Goal: Task Accomplishment & Management: Use online tool/utility

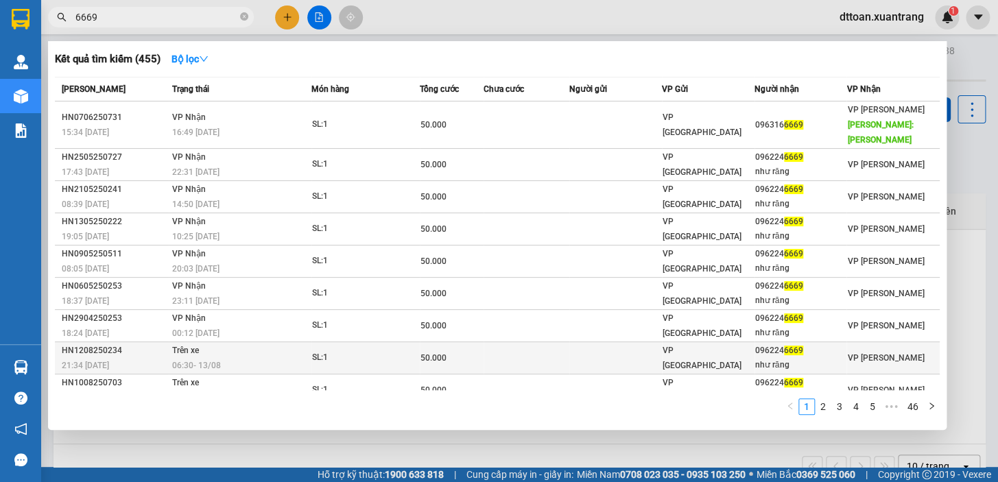
type input "6669"
click at [255, 358] on div "06:30 [DATE]" at bounding box center [241, 365] width 139 height 15
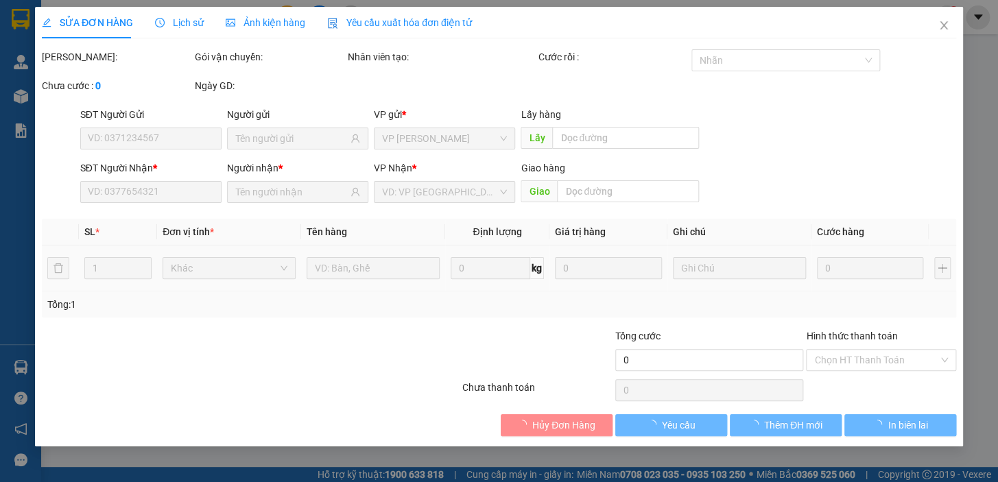
type input "0962246669"
type input "như răng"
type input "50.000"
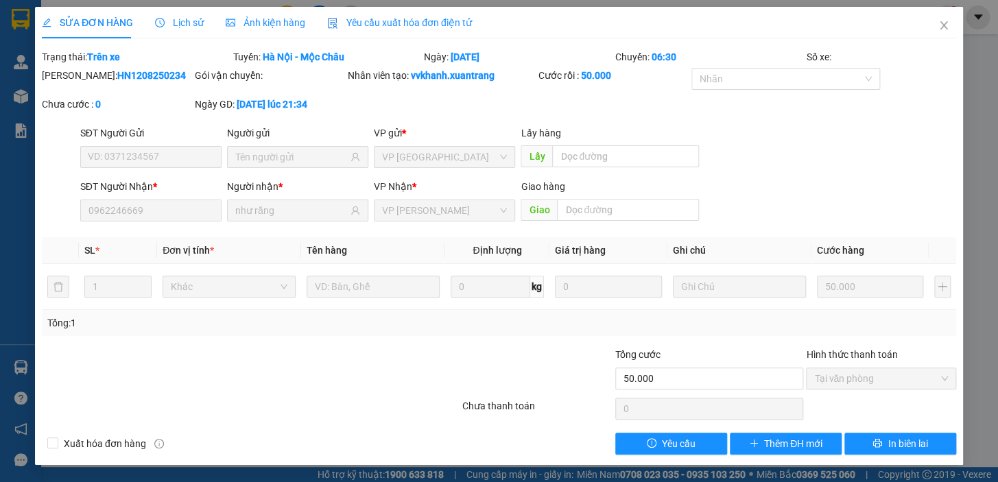
drag, startPoint x: 263, startPoint y: 14, endPoint x: 256, endPoint y: 21, distance: 9.2
click at [262, 15] on div "Ảnh kiện hàng" at bounding box center [266, 22] width 80 height 15
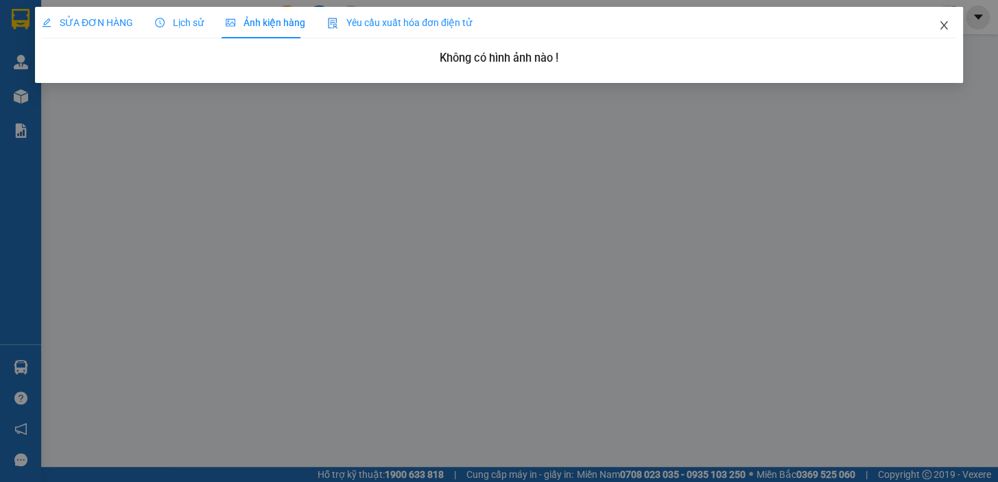
click at [940, 19] on span "Close" at bounding box center [944, 26] width 38 height 38
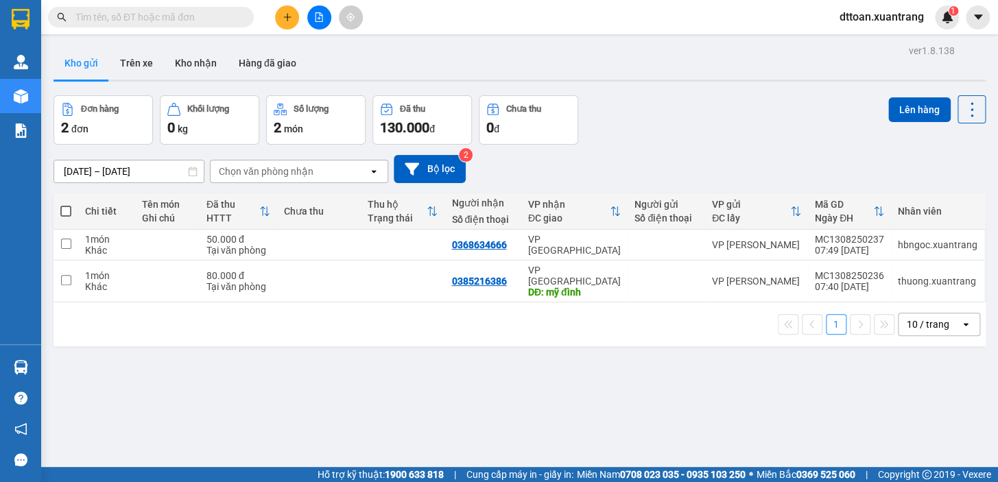
click at [82, 24] on input "text" at bounding box center [156, 17] width 162 height 15
paste input "0865365869"
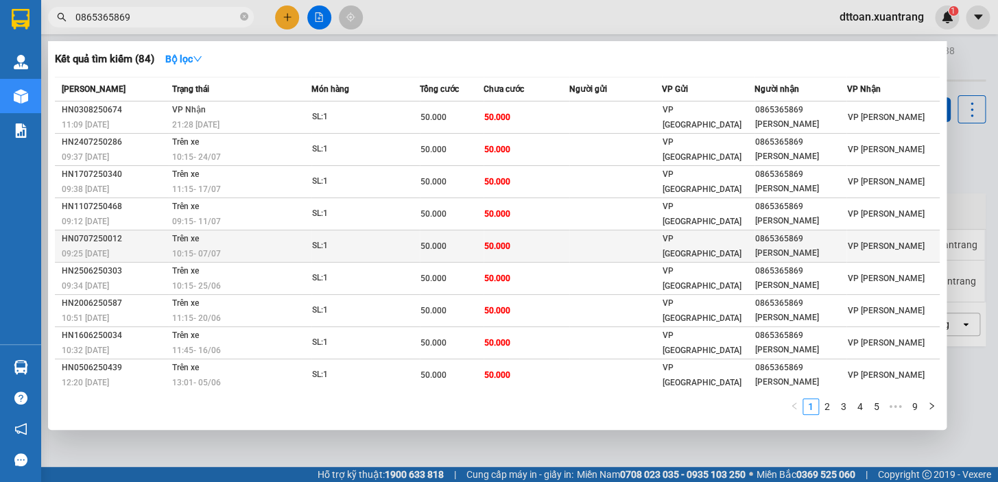
scroll to position [31, 0]
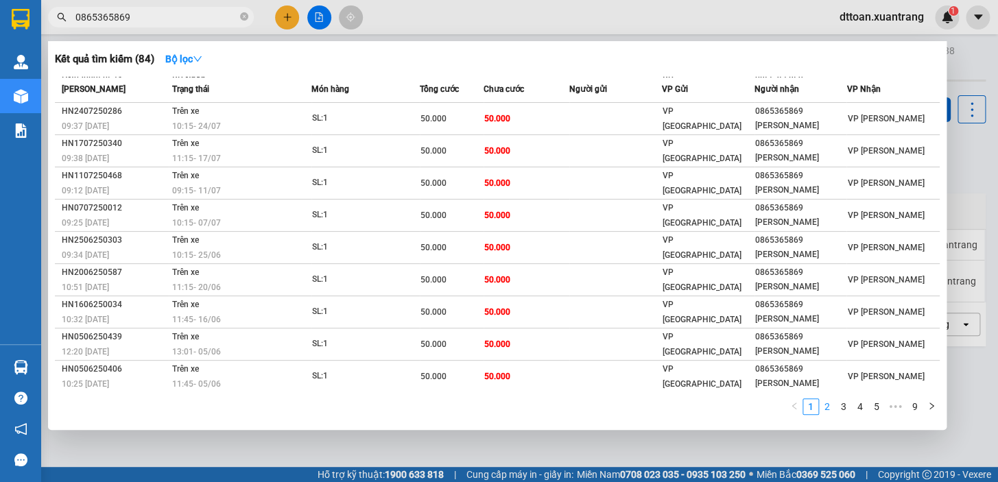
click at [822, 405] on link "2" at bounding box center [827, 406] width 15 height 15
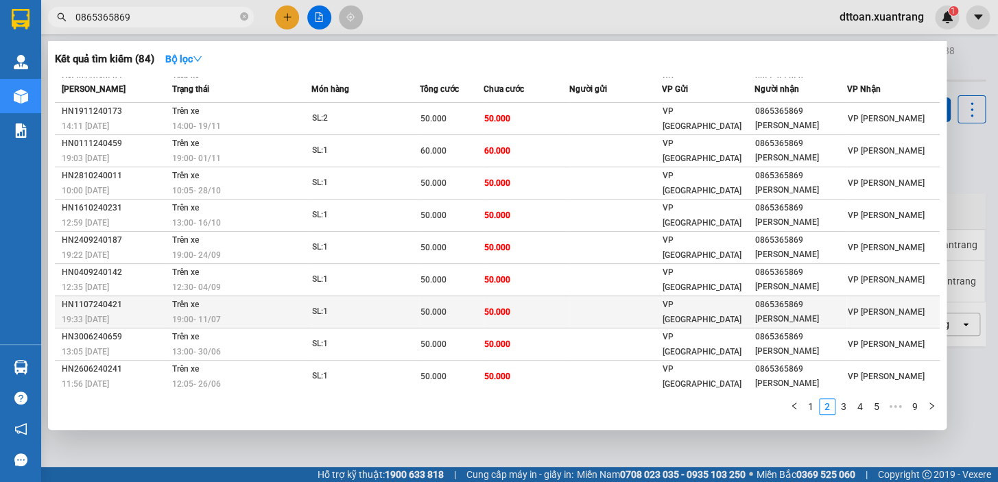
scroll to position [0, 0]
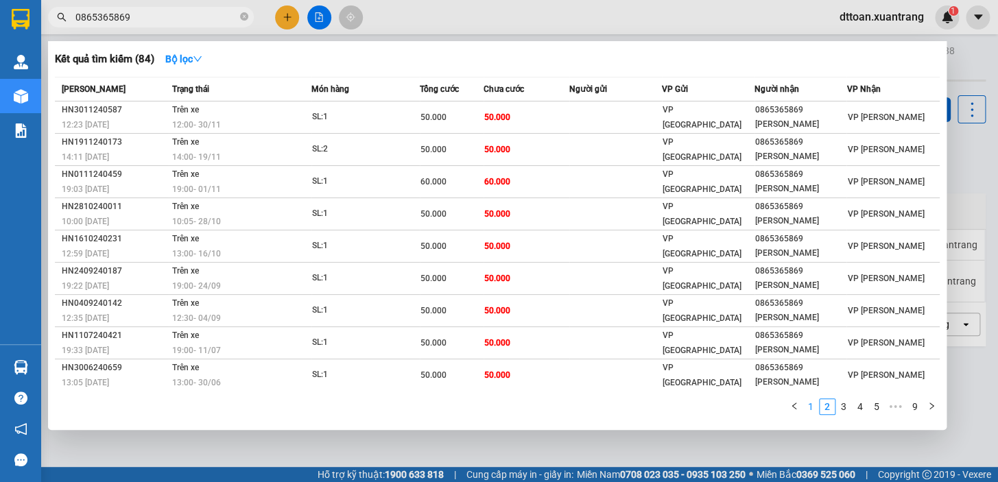
click at [808, 404] on link "1" at bounding box center [811, 406] width 15 height 15
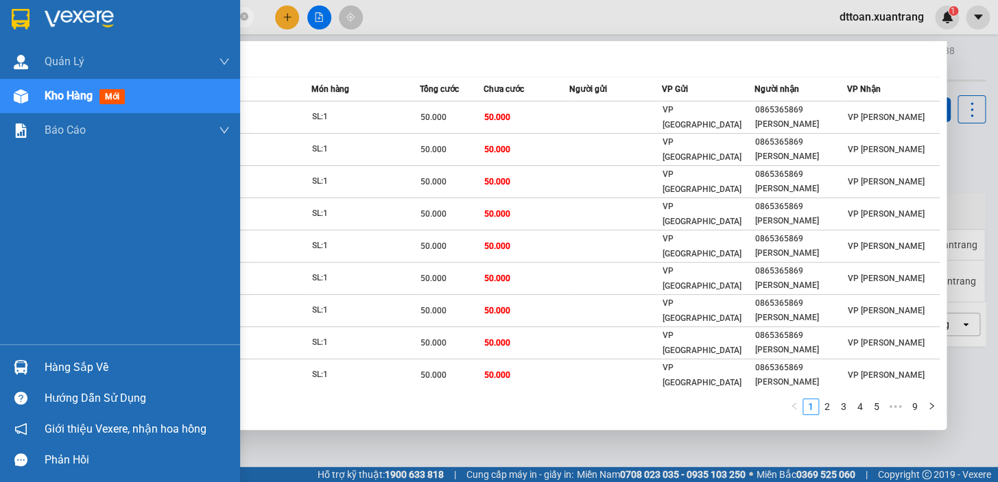
drag, startPoint x: 150, startPoint y: 14, endPoint x: 26, endPoint y: 39, distance: 126.8
click at [26, 39] on section "Kết quả tìm kiếm ( 84 ) Bộ lọc Mã ĐH Trạng thái Món hàng Tổng cước Chưa cước Ng…" at bounding box center [499, 241] width 998 height 482
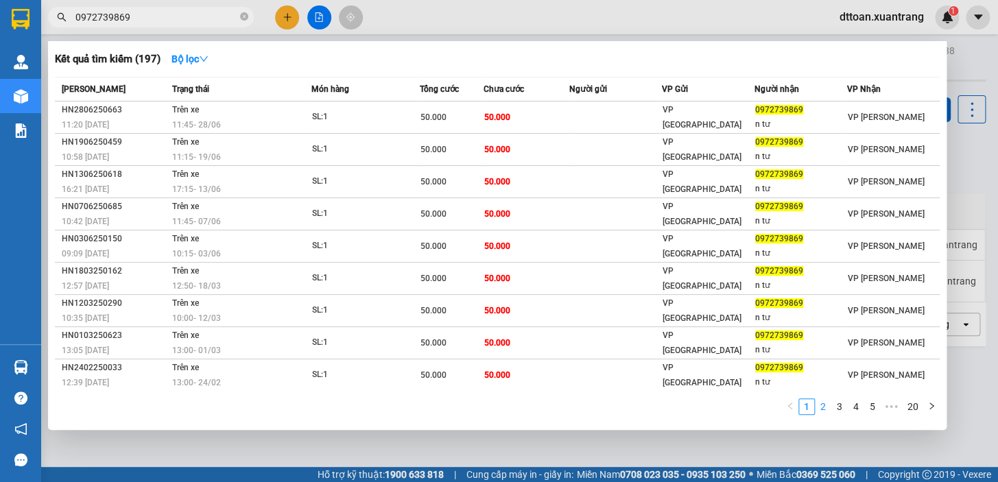
click at [823, 412] on link "2" at bounding box center [823, 406] width 15 height 15
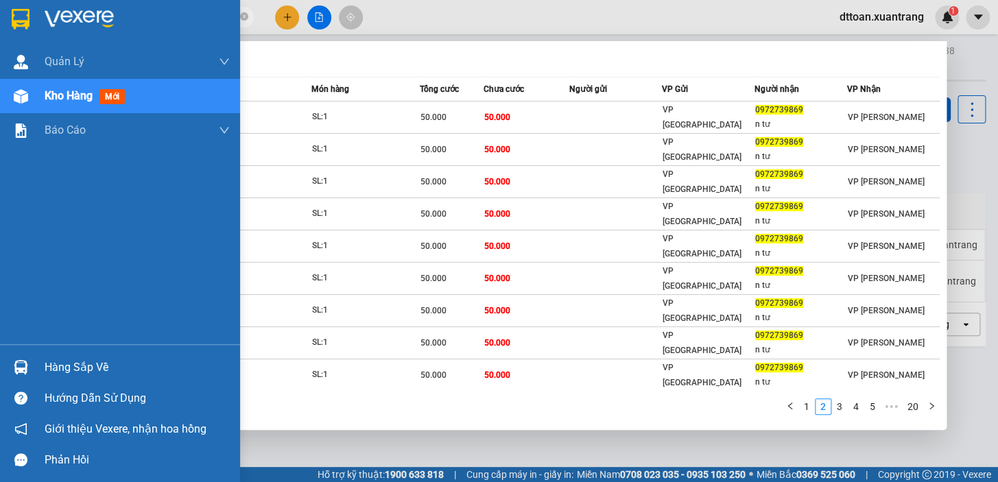
drag, startPoint x: 140, startPoint y: 17, endPoint x: 0, endPoint y: 17, distance: 140.0
click at [0, 17] on section "Kết quả tìm kiếm ( 197 ) Bộ lọc Mã ĐH Trạng thái Món hàng Tổng cước Chưa cước N…" at bounding box center [499, 241] width 998 height 482
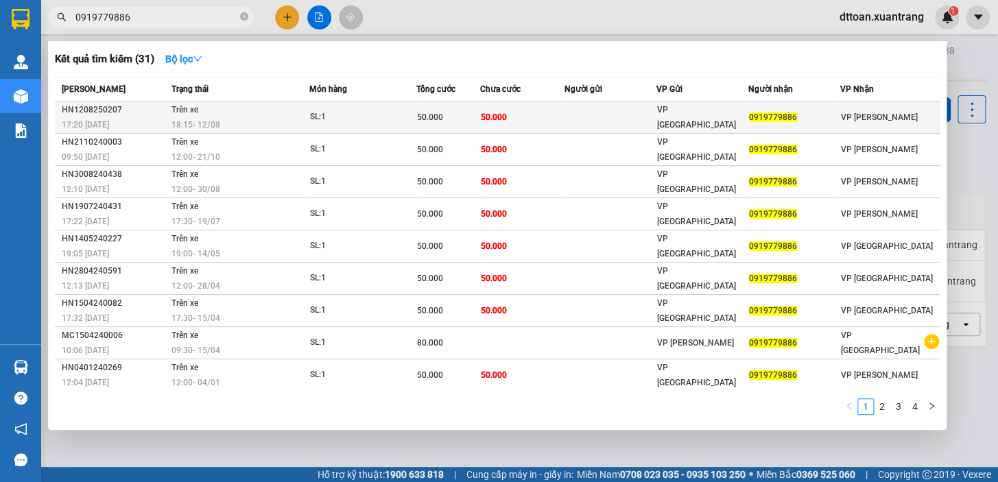
type input "0919779886"
click at [272, 119] on div "18:15 - 12/08" at bounding box center [240, 124] width 137 height 15
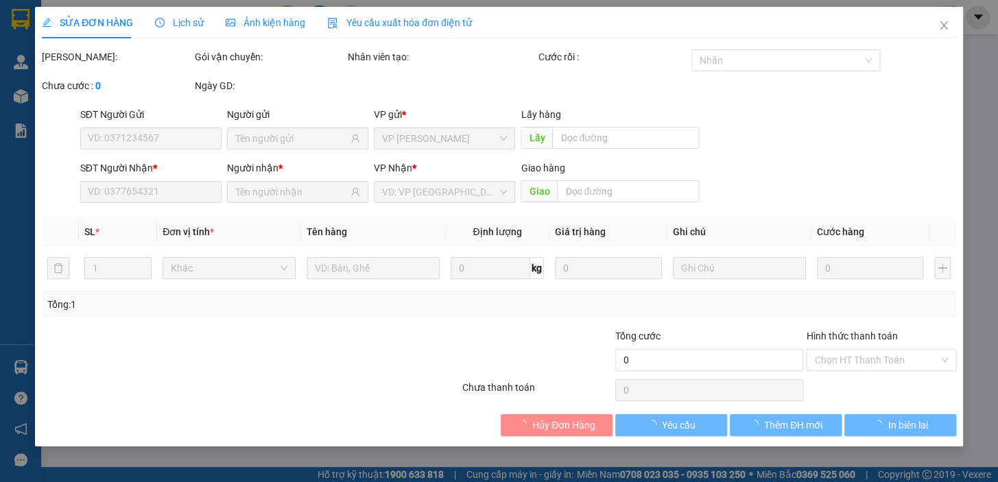
type input "0919779886"
type input "50.000"
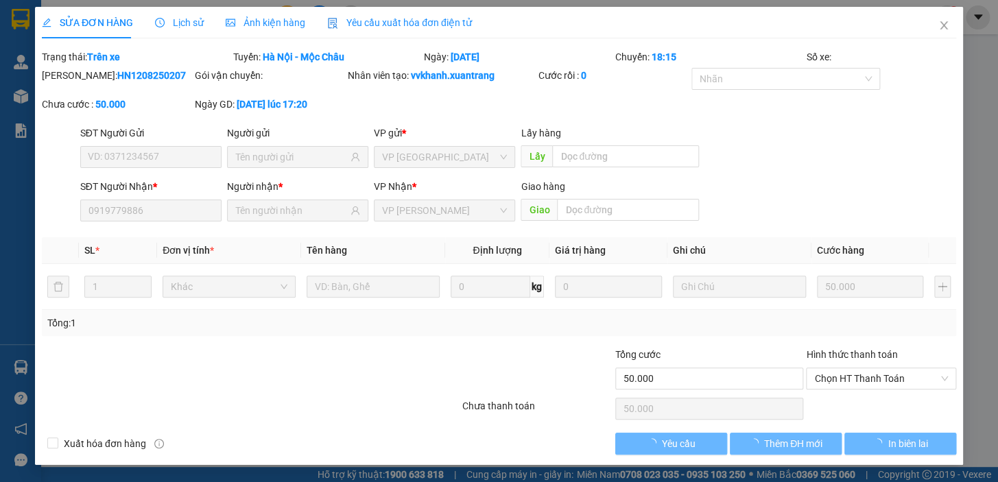
click at [244, 20] on span "Ảnh kiện hàng" at bounding box center [266, 22] width 80 height 11
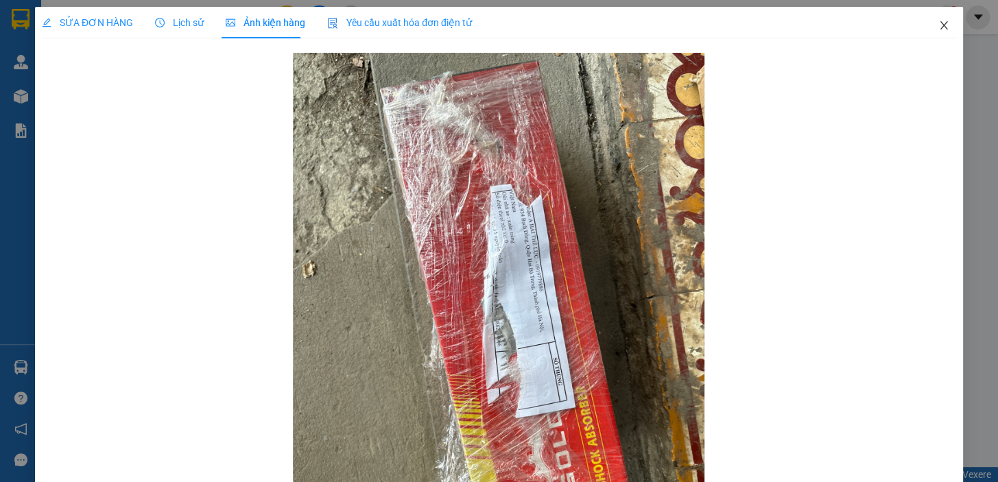
click at [939, 26] on icon "close" at bounding box center [944, 25] width 11 height 11
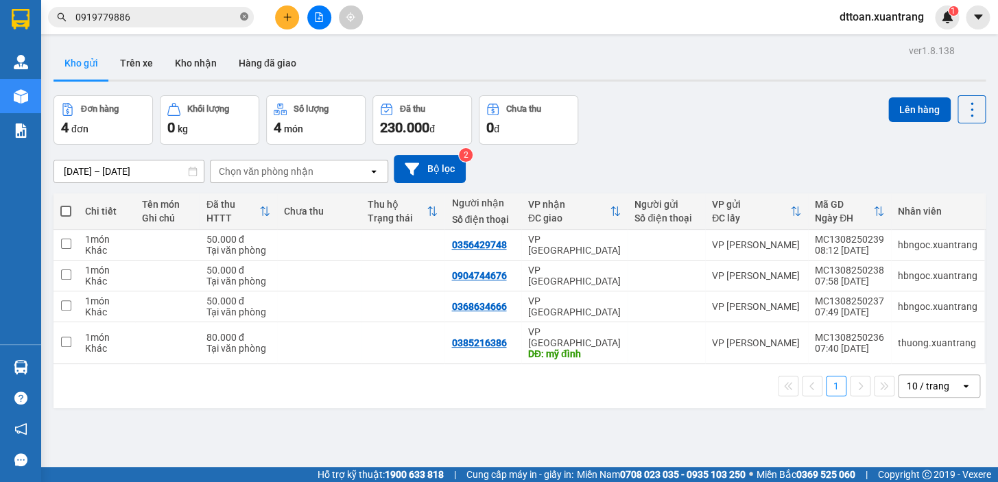
click at [242, 18] on icon "close-circle" at bounding box center [244, 16] width 8 height 8
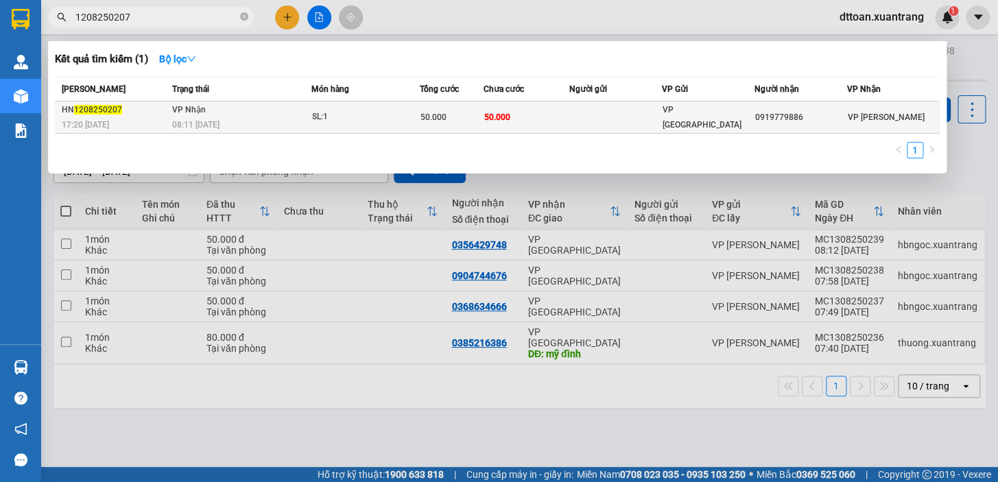
type input "1208250207"
click at [213, 120] on span "08:11 - 13/08" at bounding box center [195, 125] width 47 height 10
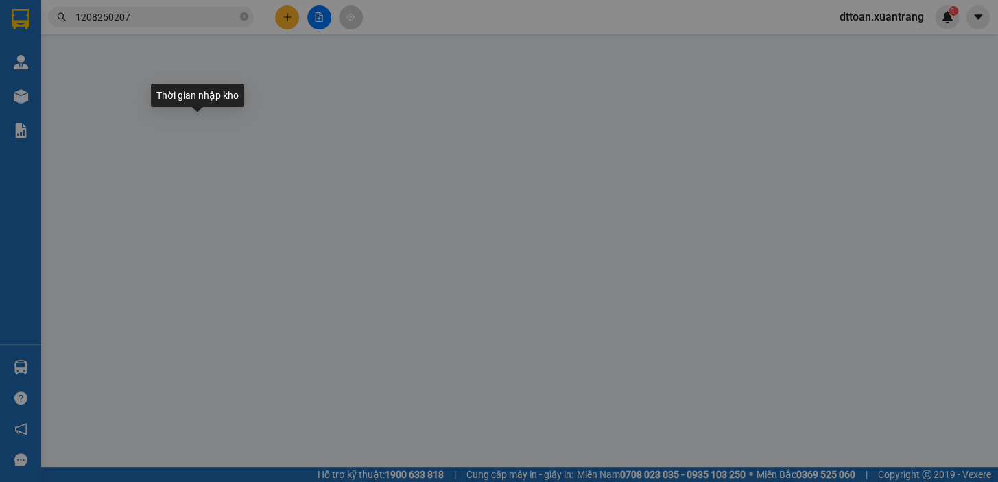
type input "0919779886"
type input "50.000"
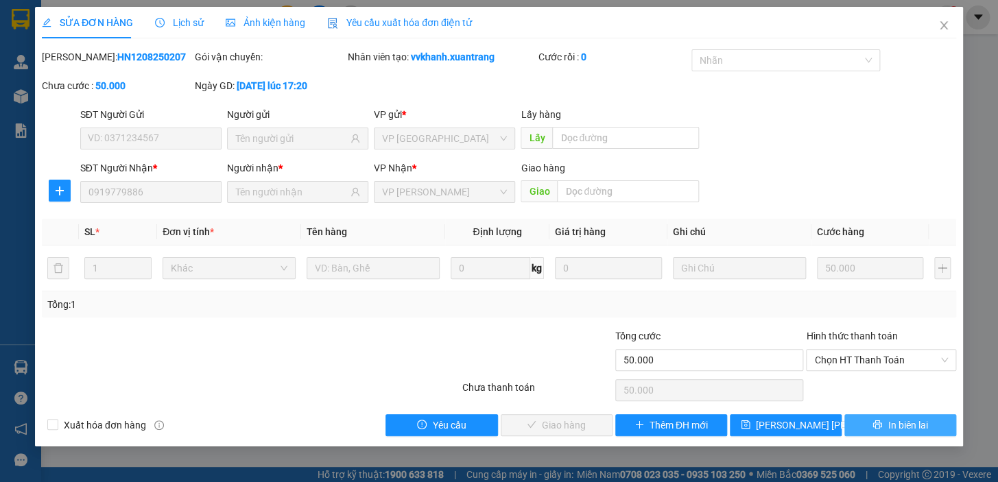
click at [896, 425] on span "In biên lai" at bounding box center [908, 425] width 40 height 15
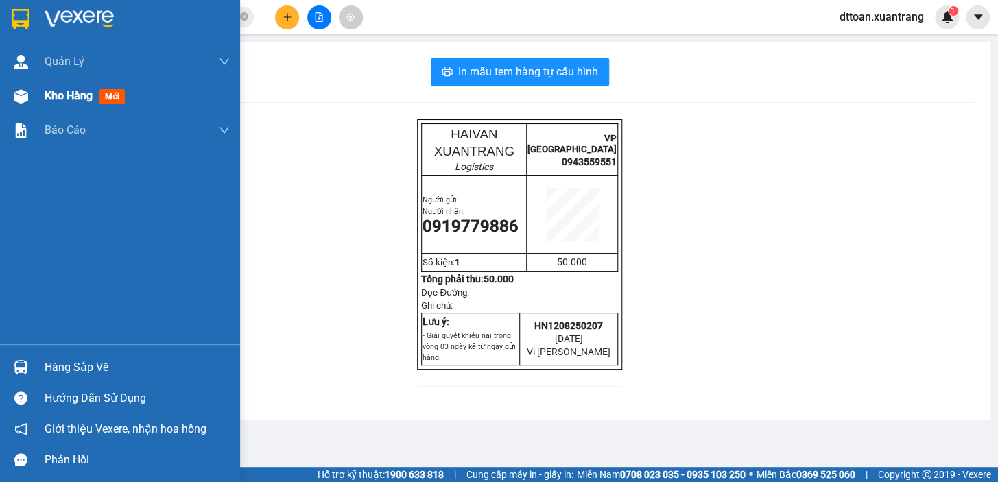
click at [42, 99] on div "Kho hàng mới" at bounding box center [120, 96] width 240 height 34
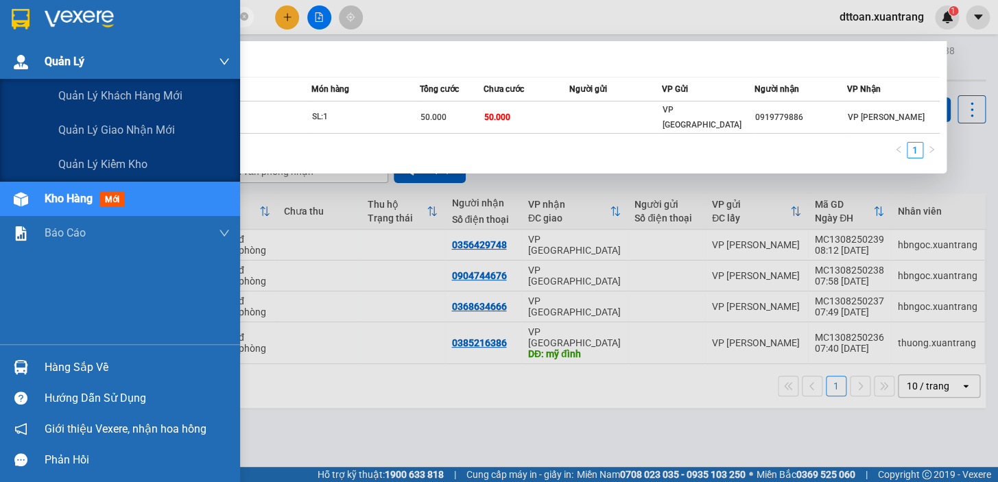
drag, startPoint x: 167, startPoint y: 20, endPoint x: 0, endPoint y: 60, distance: 171.6
click at [0, 60] on section "Kết quả tìm kiếm ( 1 ) Bộ lọc Mã ĐH Trạng thái Món hàng Tổng cước Chưa cước Ngư…" at bounding box center [499, 241] width 998 height 482
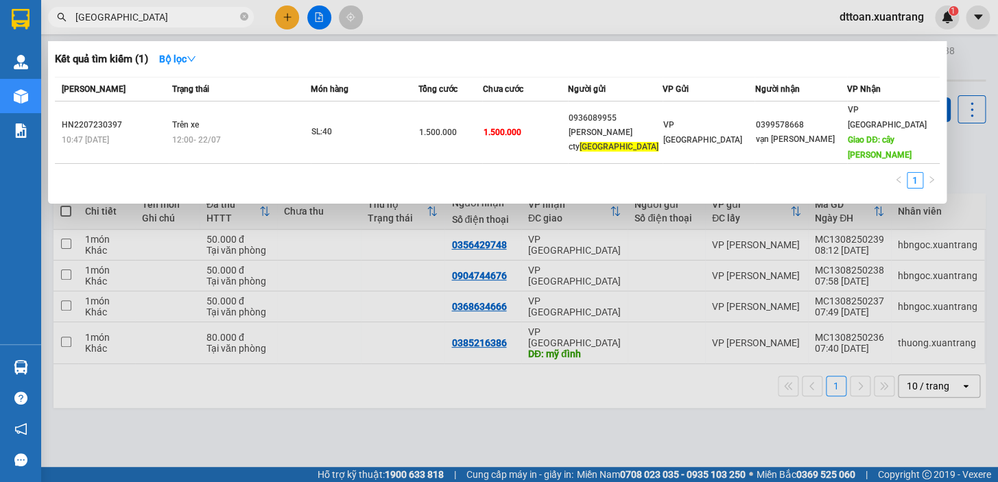
type input "việt mỹ"
